Goal: Entertainment & Leisure: Consume media (video, audio)

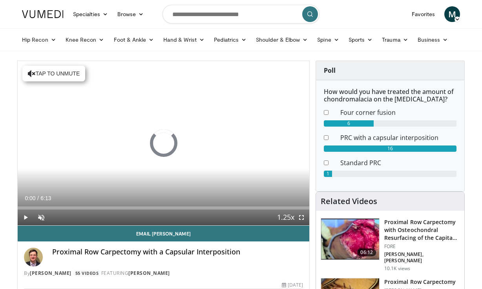
click at [28, 218] on span "Video Player" at bounding box center [26, 217] width 16 height 16
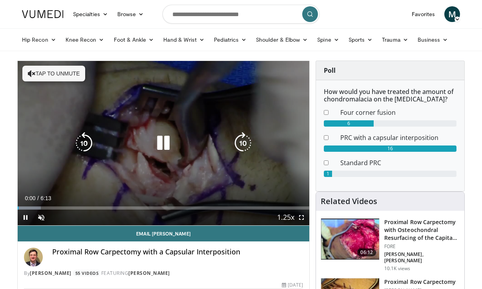
click at [167, 144] on icon "Video Player" at bounding box center [163, 143] width 22 height 22
click at [163, 140] on icon "Video Player" at bounding box center [163, 143] width 22 height 22
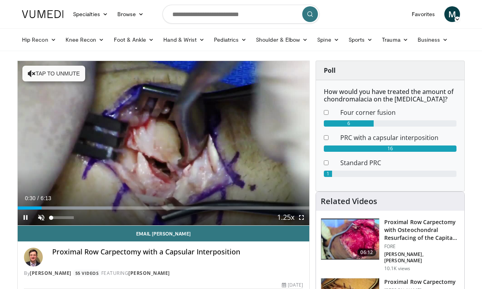
click at [44, 216] on span "Video Player" at bounding box center [41, 217] width 16 height 16
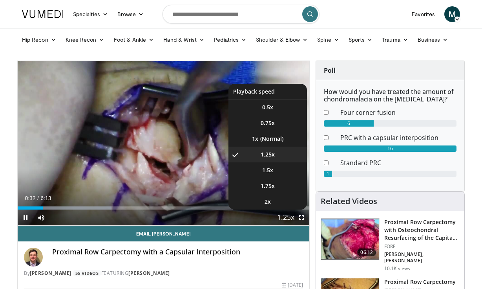
click at [284, 215] on span "Video Player" at bounding box center [285, 218] width 11 height 16
click at [274, 170] on li "1.5x" at bounding box center [268, 170] width 79 height 16
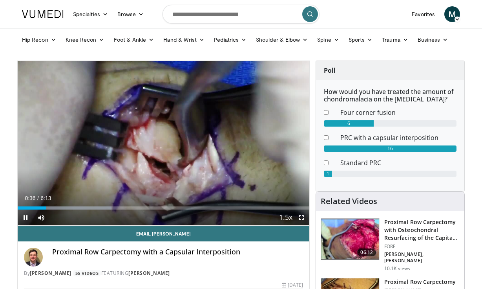
click at [303, 218] on span "Video Player" at bounding box center [302, 217] width 16 height 16
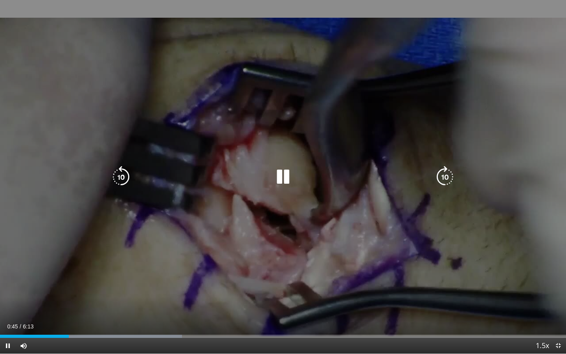
click at [324, 246] on div "10 seconds Tap to unmute" at bounding box center [283, 176] width 566 height 353
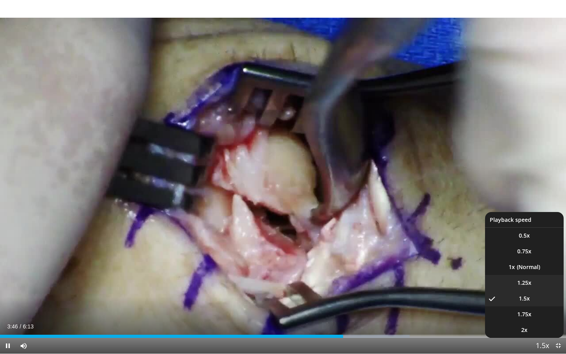
click at [482, 284] on span "1.25x" at bounding box center [524, 283] width 14 height 8
click at [482, 266] on li "1x" at bounding box center [524, 267] width 79 height 16
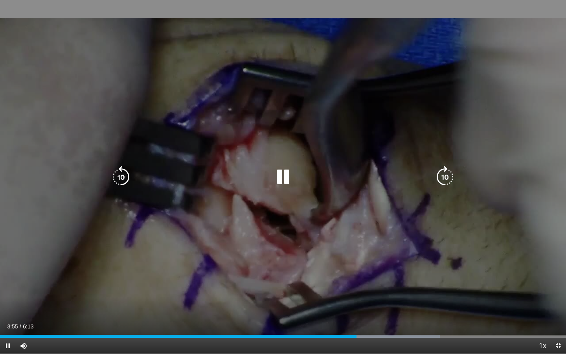
click at [482, 259] on div "10 seconds Tap to unmute" at bounding box center [283, 176] width 566 height 353
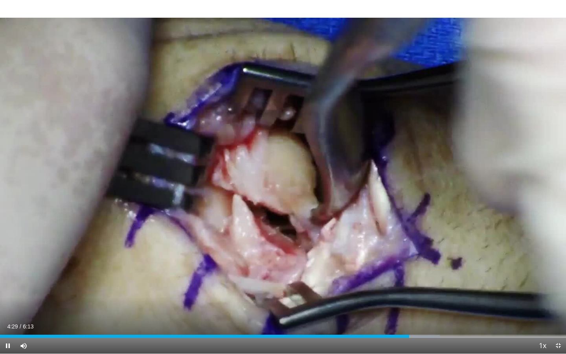
click at [482, 288] on span "Video Player" at bounding box center [558, 345] width 16 height 16
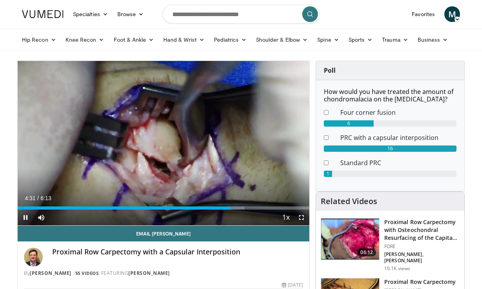
click at [25, 218] on span "Video Player" at bounding box center [26, 217] width 16 height 16
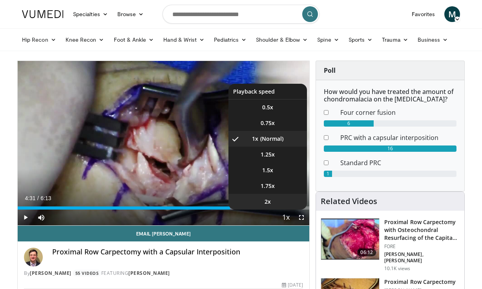
click at [270, 198] on span "2x" at bounding box center [268, 202] width 6 height 8
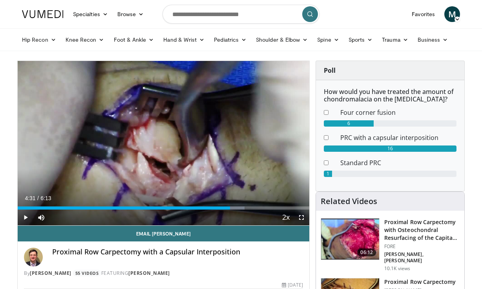
click at [299, 217] on span "Video Player" at bounding box center [302, 217] width 16 height 16
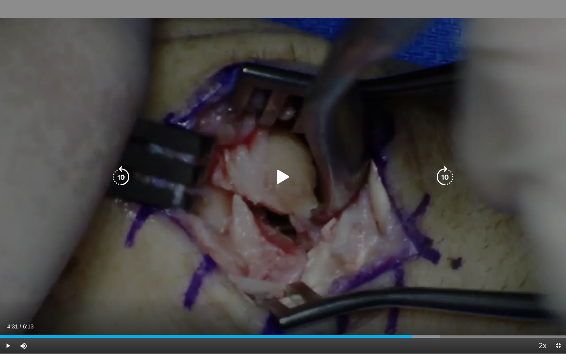
click at [314, 191] on div "10 seconds Tap to unmute" at bounding box center [283, 176] width 566 height 353
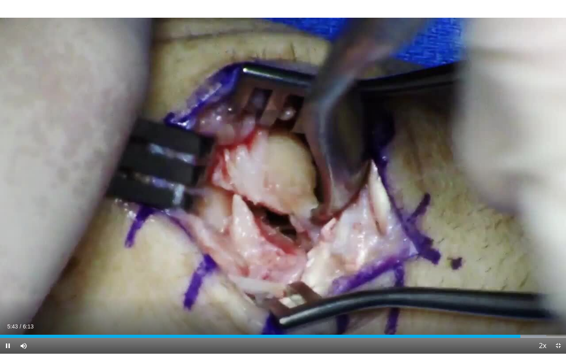
click at [482, 288] on span "Video Player" at bounding box center [558, 345] width 16 height 16
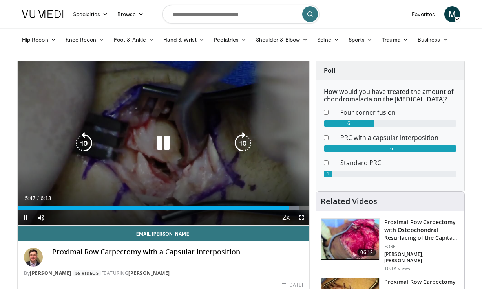
click at [159, 144] on icon "Video Player" at bounding box center [163, 143] width 22 height 22
